Goal: Task Accomplishment & Management: Complete application form

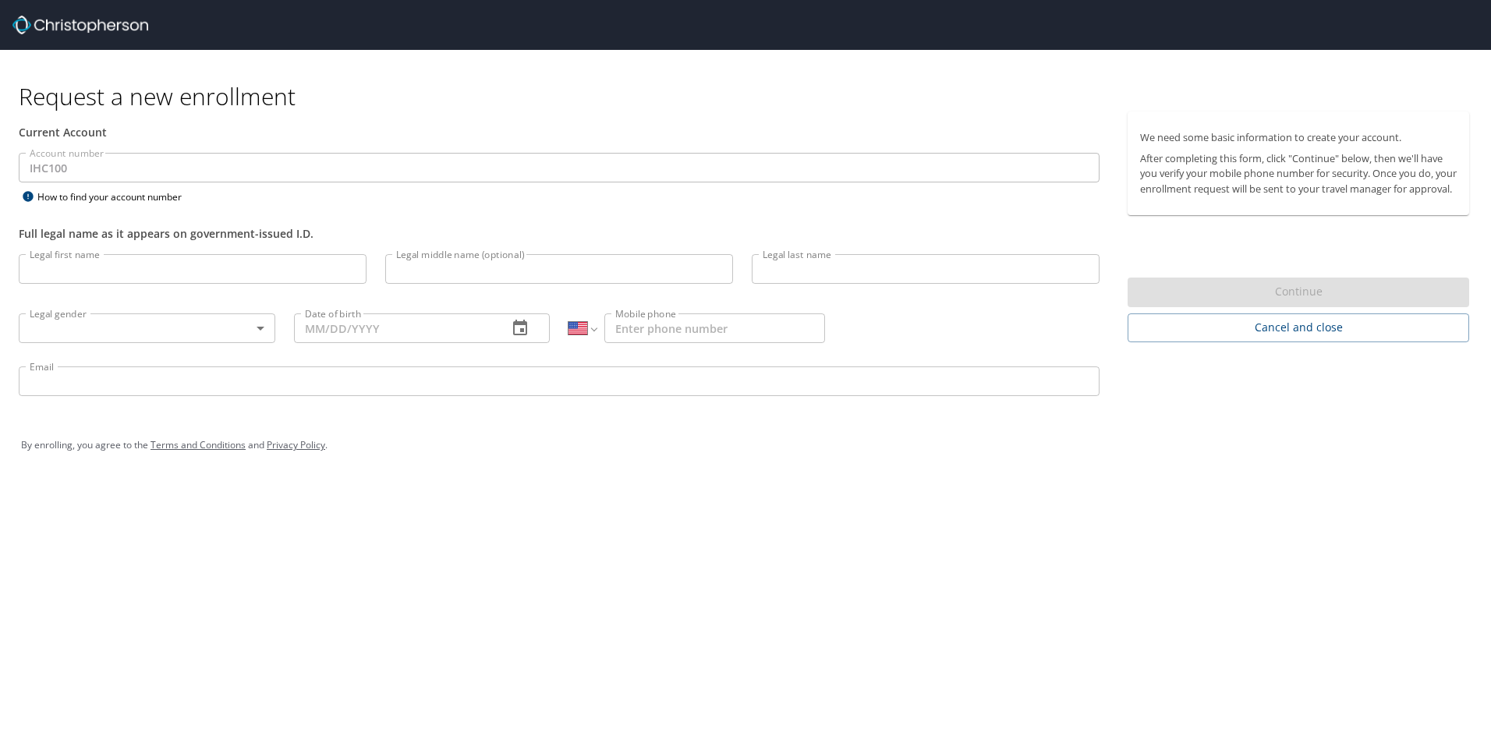
select select "US"
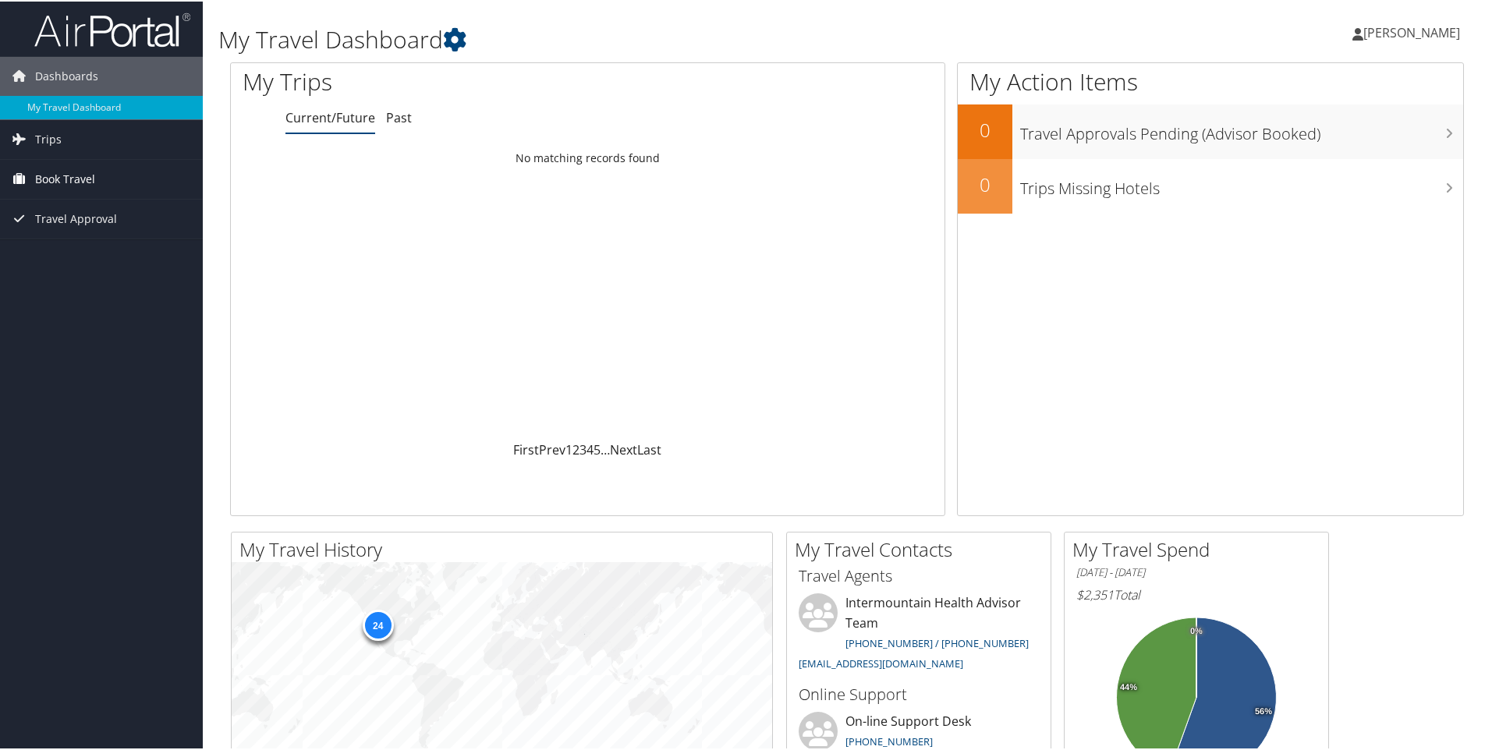
click at [46, 172] on span "Book Travel" at bounding box center [65, 177] width 60 height 39
click at [67, 202] on link "Agent Booking Request" at bounding box center [101, 208] width 203 height 23
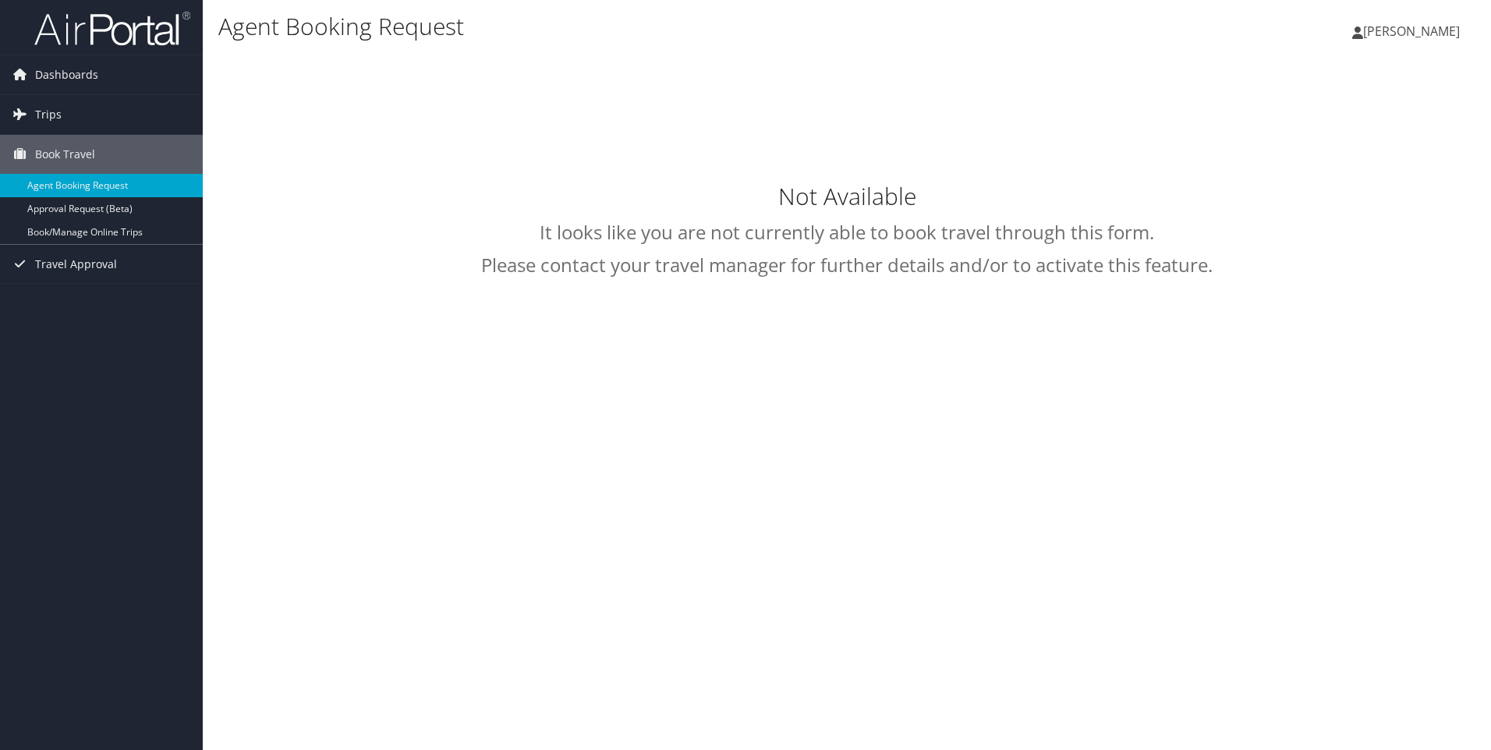
select select "[EMAIL_ADDRESS][DOMAIN_NAME]"
